Goal: Transaction & Acquisition: Purchase product/service

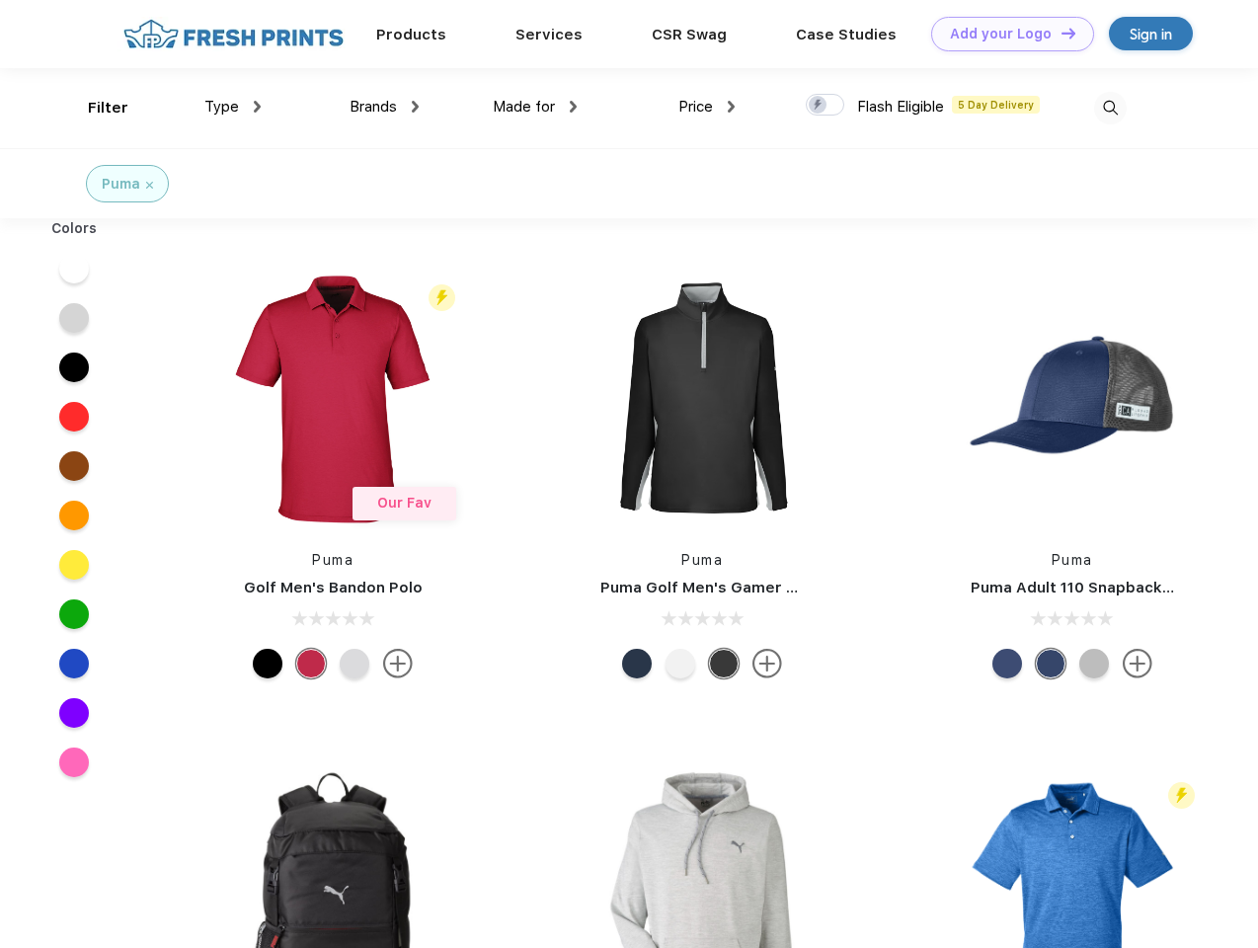
click at [1005, 34] on link "Add your Logo Design Tool" at bounding box center [1012, 34] width 163 height 35
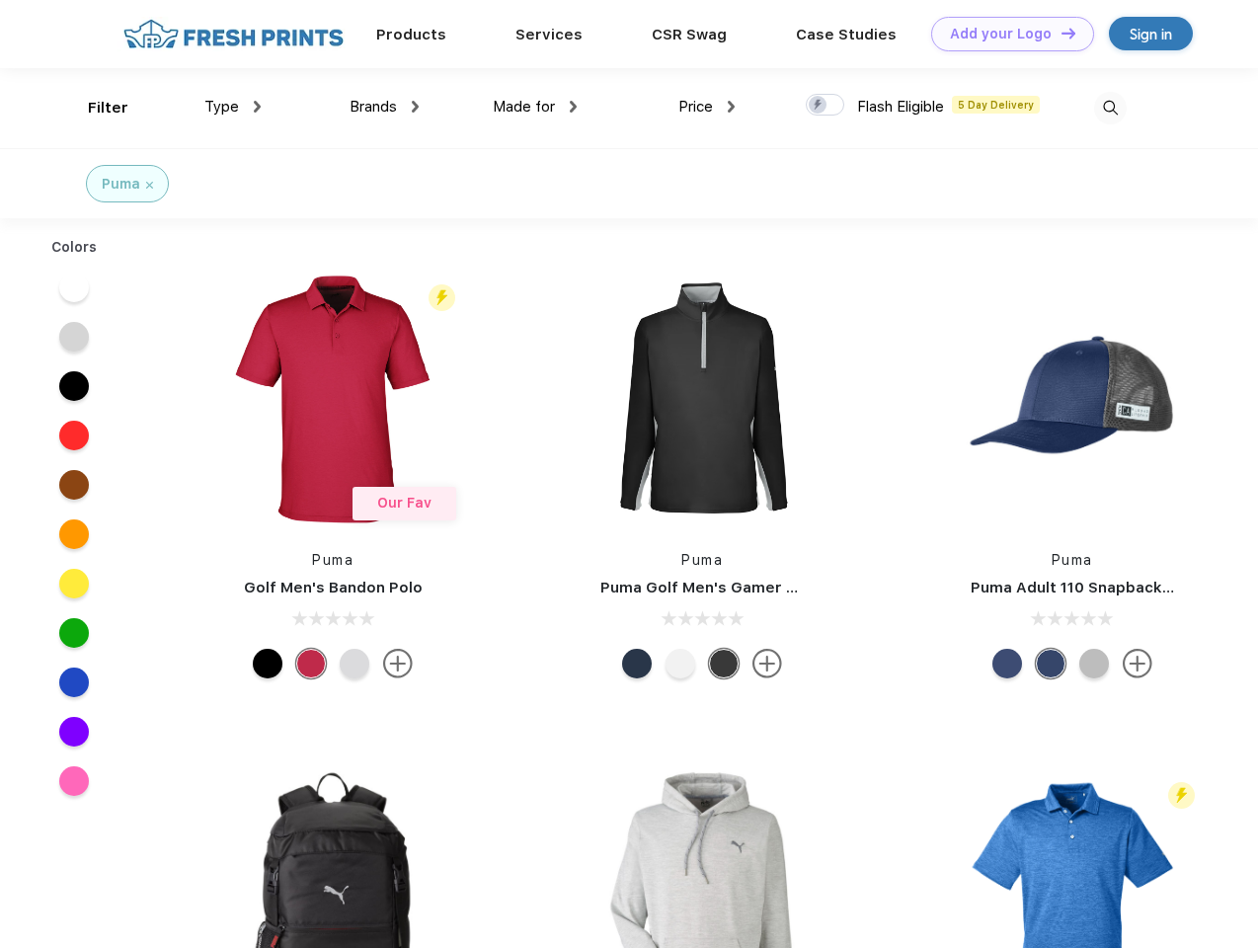
click at [0, 0] on div "Design Tool" at bounding box center [0, 0] width 0 height 0
click at [1059, 33] on link "Add your Logo Design Tool" at bounding box center [1012, 34] width 163 height 35
click at [95, 108] on div "Filter" at bounding box center [108, 108] width 40 height 23
click at [233, 107] on span "Type" at bounding box center [221, 107] width 35 height 18
click at [384, 107] on span "Brands" at bounding box center [372, 107] width 47 height 18
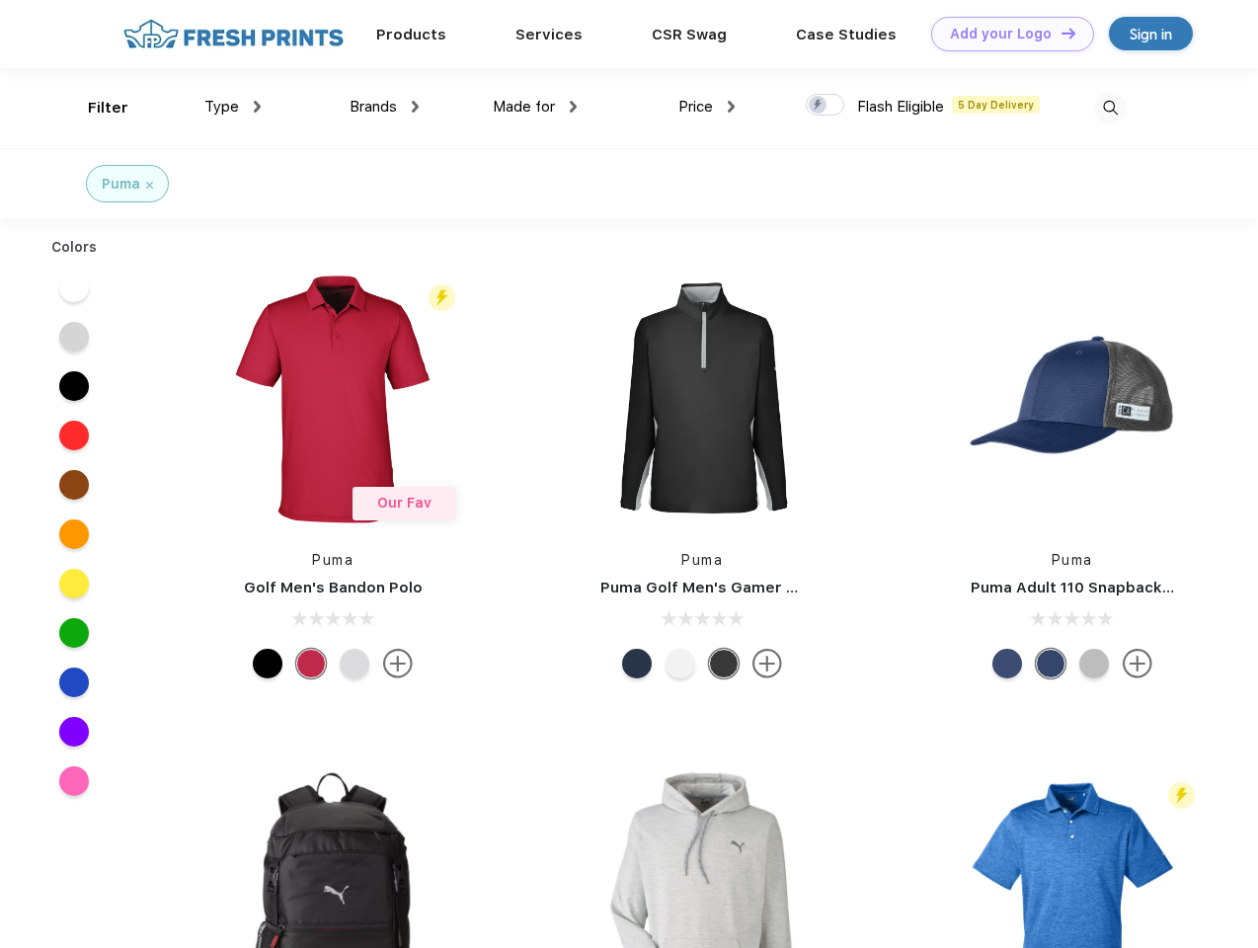
click at [535, 107] on span "Made for" at bounding box center [524, 107] width 62 height 18
click at [707, 107] on span "Price" at bounding box center [695, 107] width 35 height 18
click at [825, 106] on div at bounding box center [825, 105] width 38 height 22
click at [818, 106] on input "checkbox" at bounding box center [812, 99] width 13 height 13
click at [1110, 108] on img at bounding box center [1110, 108] width 33 height 33
